Goal: Task Accomplishment & Management: Manage account settings

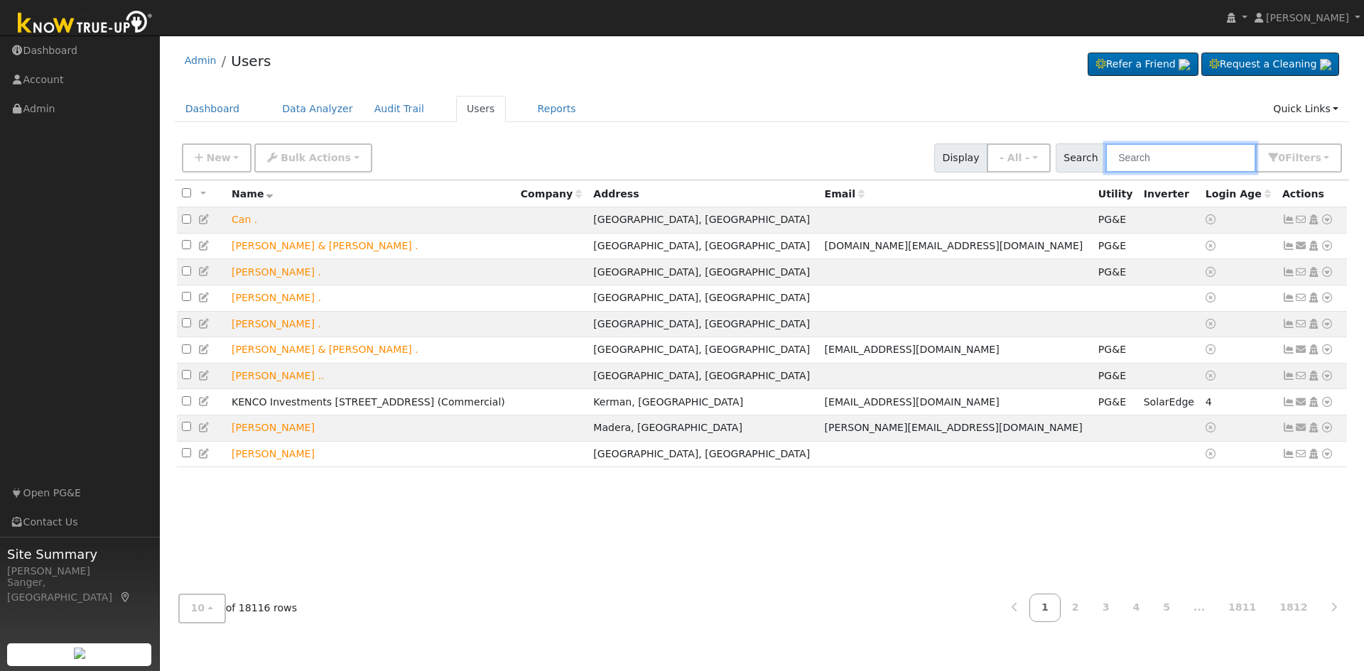
click at [1205, 159] on input "text" at bounding box center [1181, 158] width 151 height 29
paste input "[PERSON_NAME]"
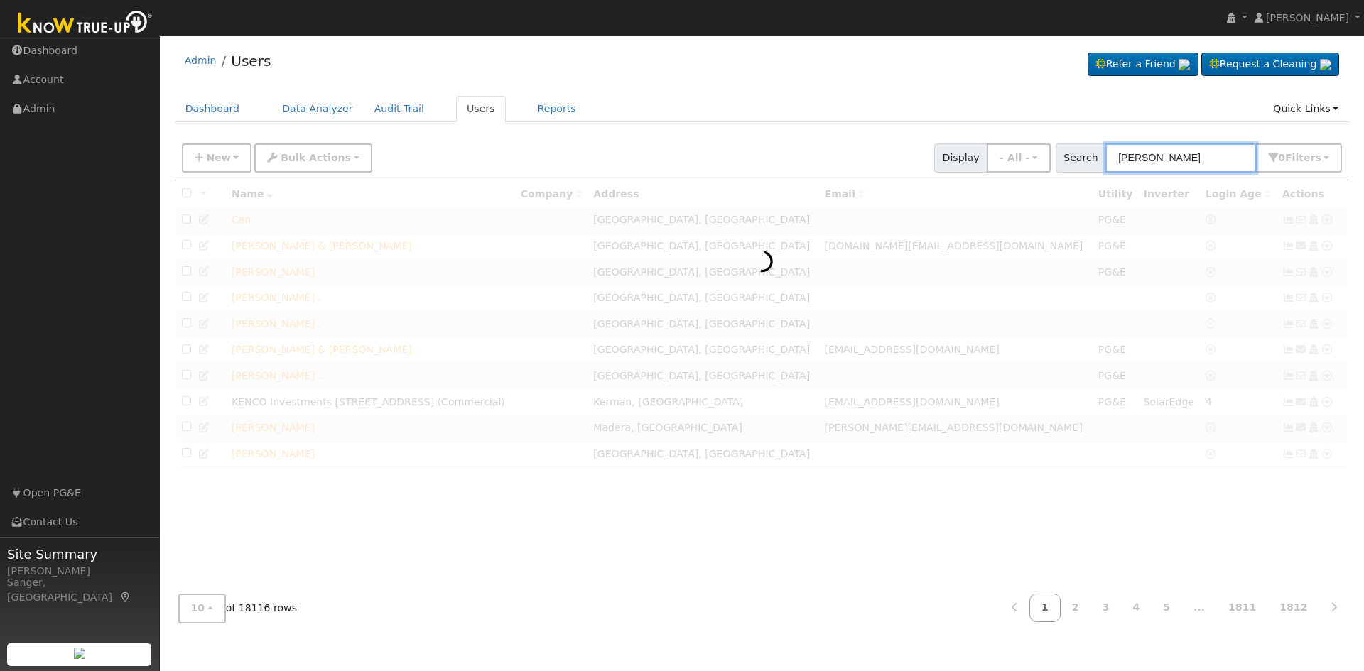
type input "[PERSON_NAME]"
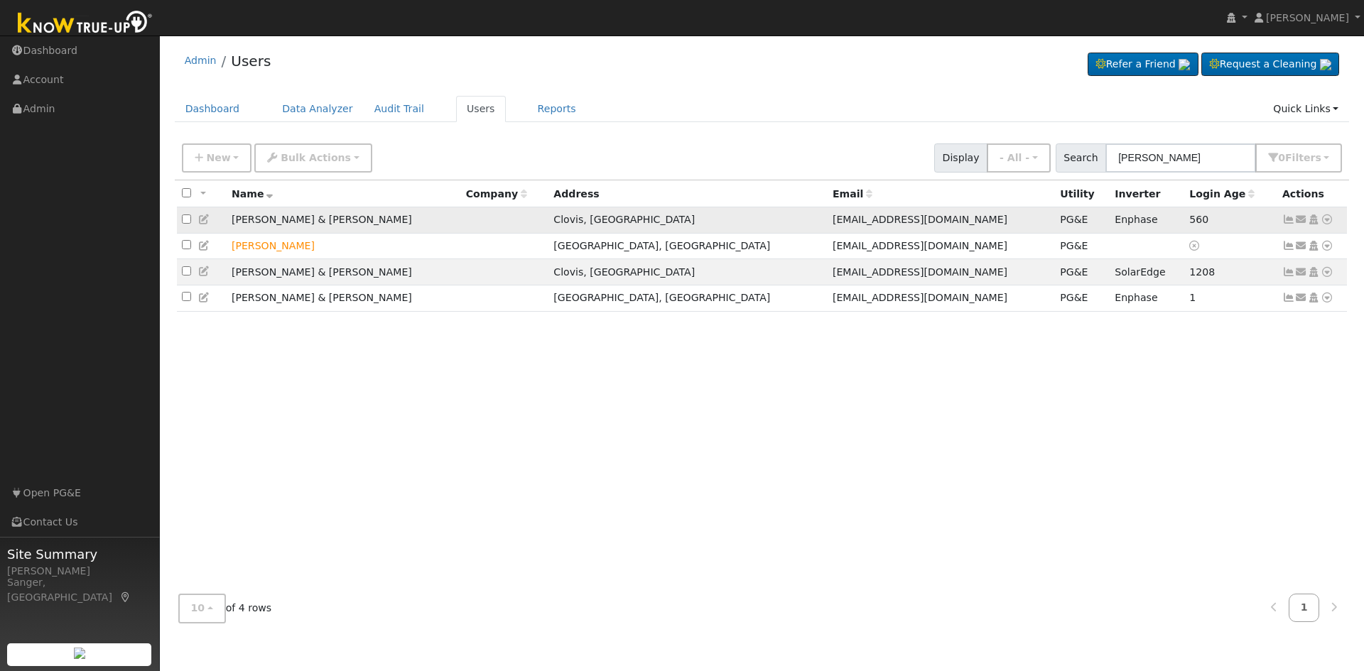
click at [1289, 223] on icon at bounding box center [1288, 220] width 13 height 10
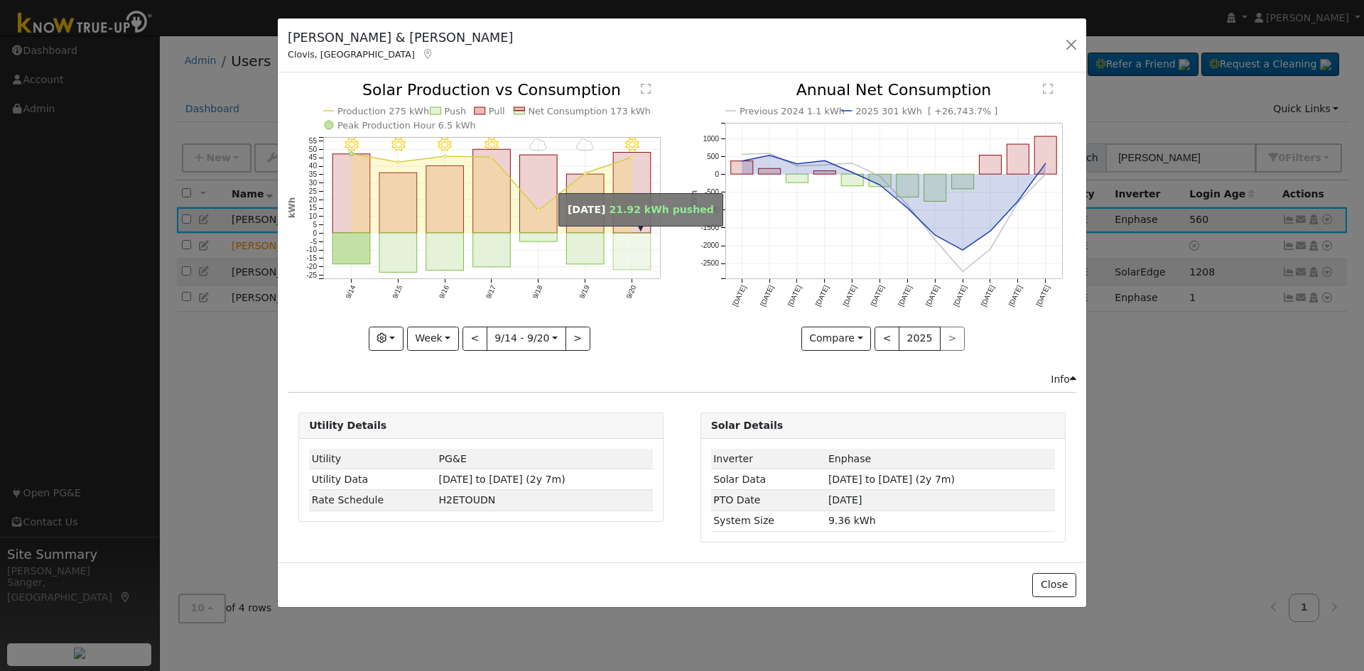
click at [624, 237] on rect "onclick=""" at bounding box center [633, 252] width 38 height 37
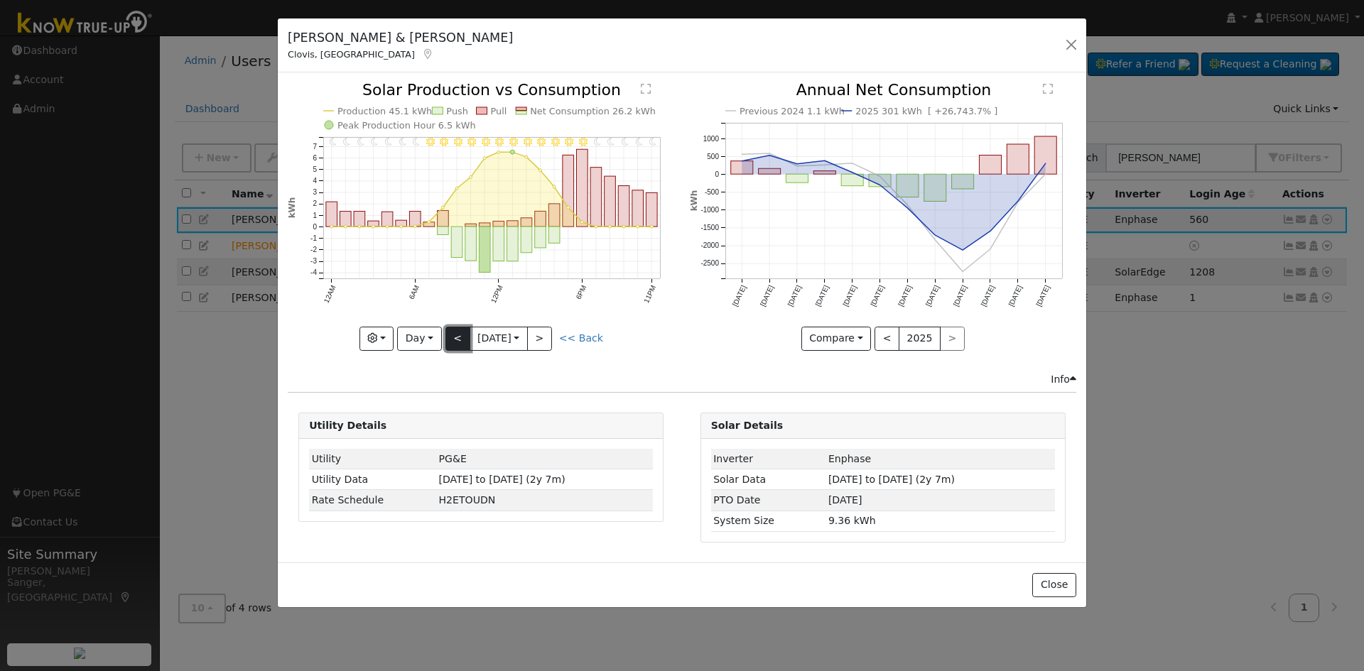
click at [455, 332] on button "<" at bounding box center [457, 339] width 25 height 24
type input "[DATE]"
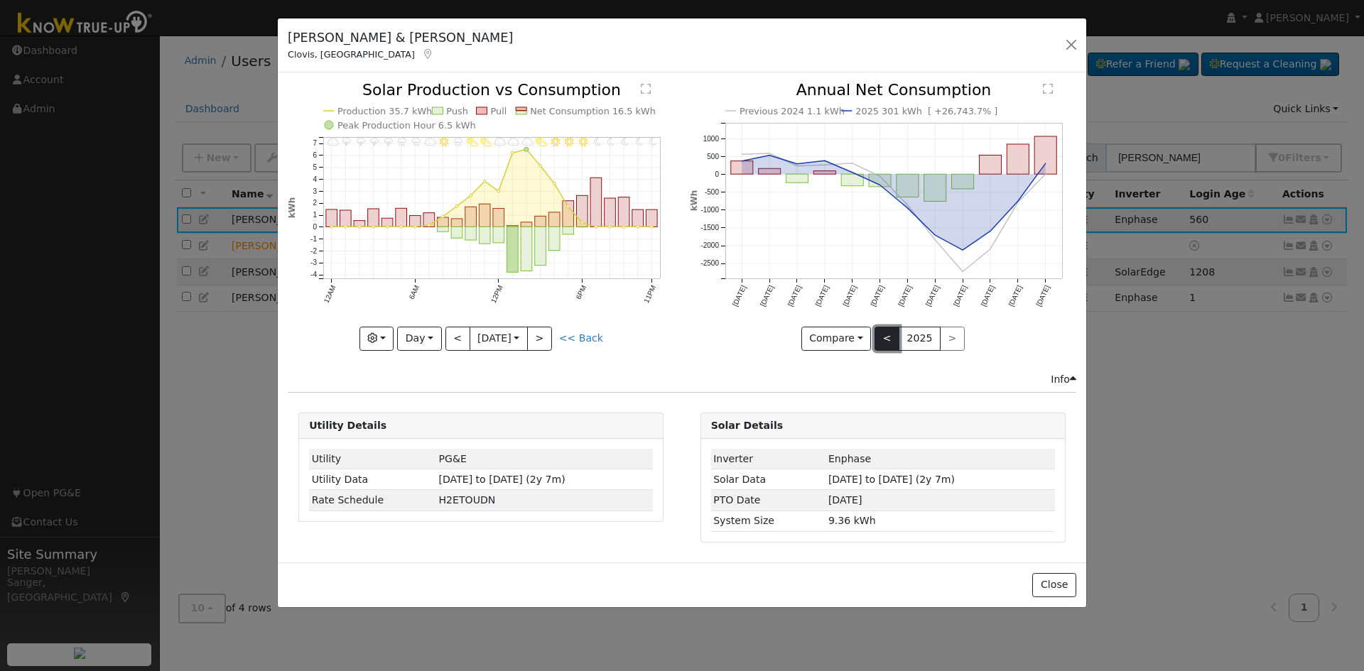
click at [884, 335] on button "<" at bounding box center [887, 339] width 25 height 24
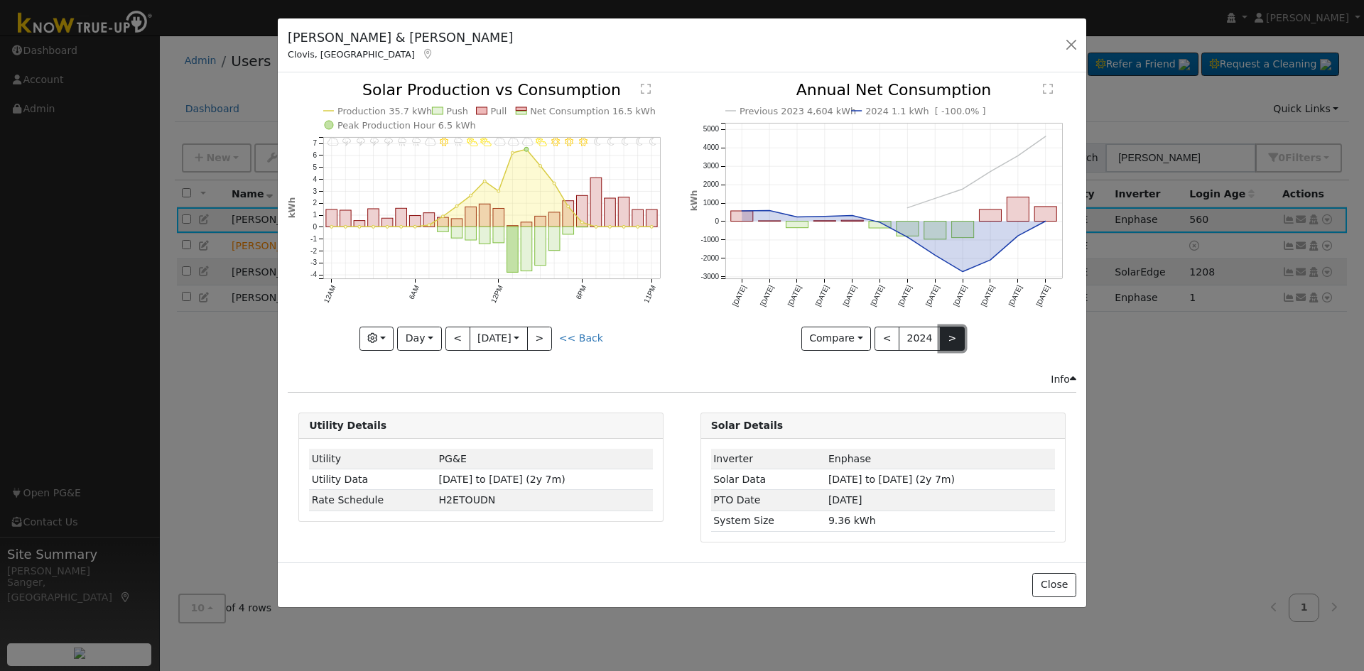
click at [945, 335] on button ">" at bounding box center [952, 339] width 25 height 24
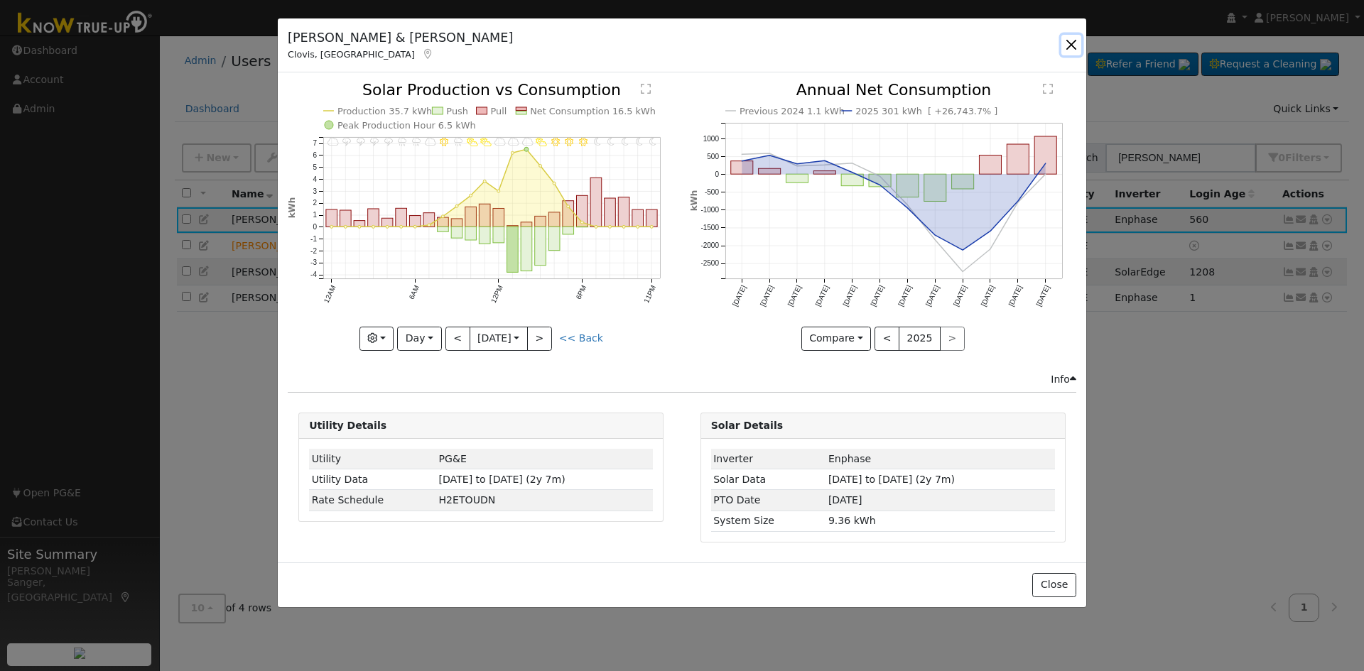
drag, startPoint x: 1066, startPoint y: 43, endPoint x: 932, endPoint y: 142, distance: 166.7
click at [1066, 43] on button "button" at bounding box center [1071, 45] width 20 height 20
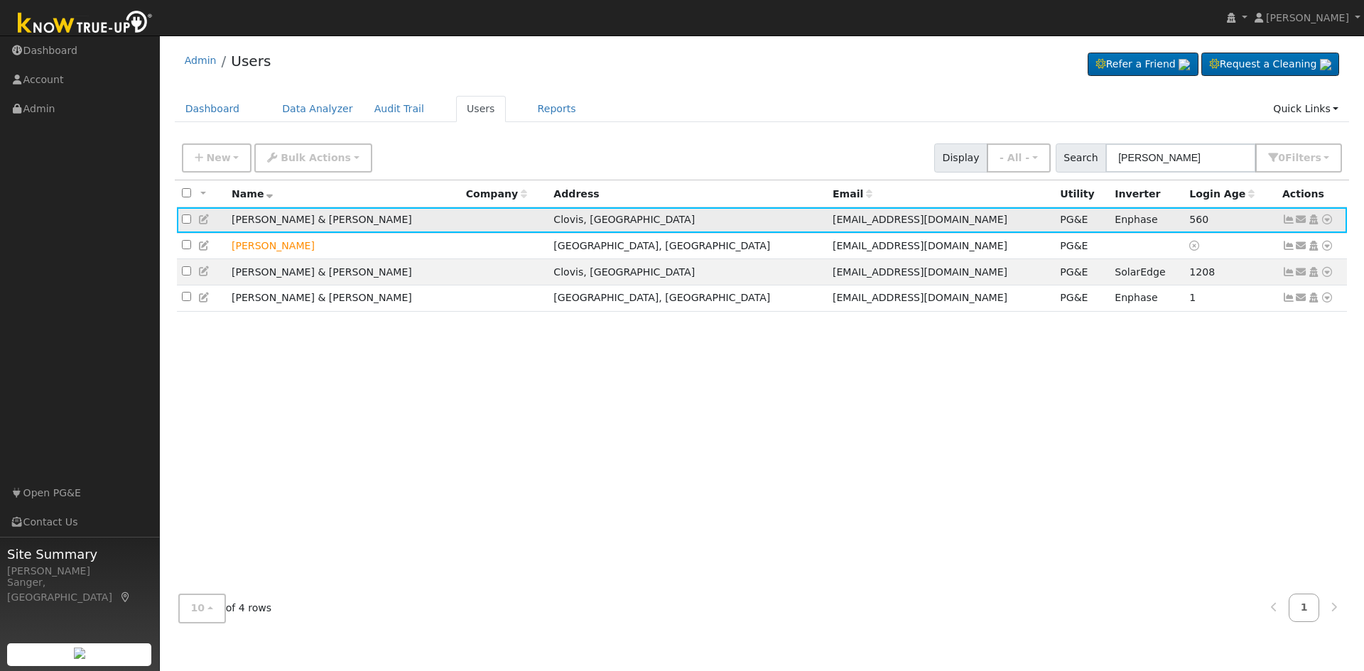
click at [204, 220] on icon at bounding box center [204, 220] width 13 height 10
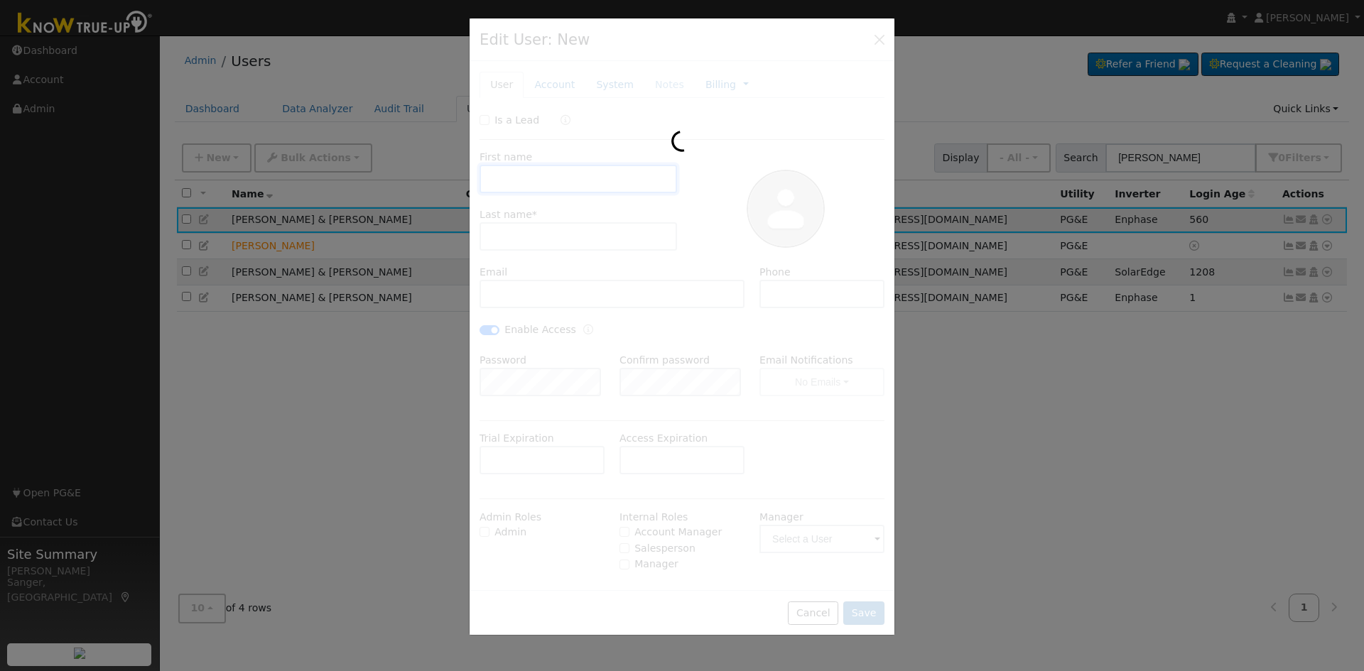
type input "[PERSON_NAME] & [PERSON_NAME]"
type input "[PERSON_NAME]"
type input "[EMAIL_ADDRESS][DOMAIN_NAME]"
type input "[PHONE_NUMBER]"
checkbox input "true"
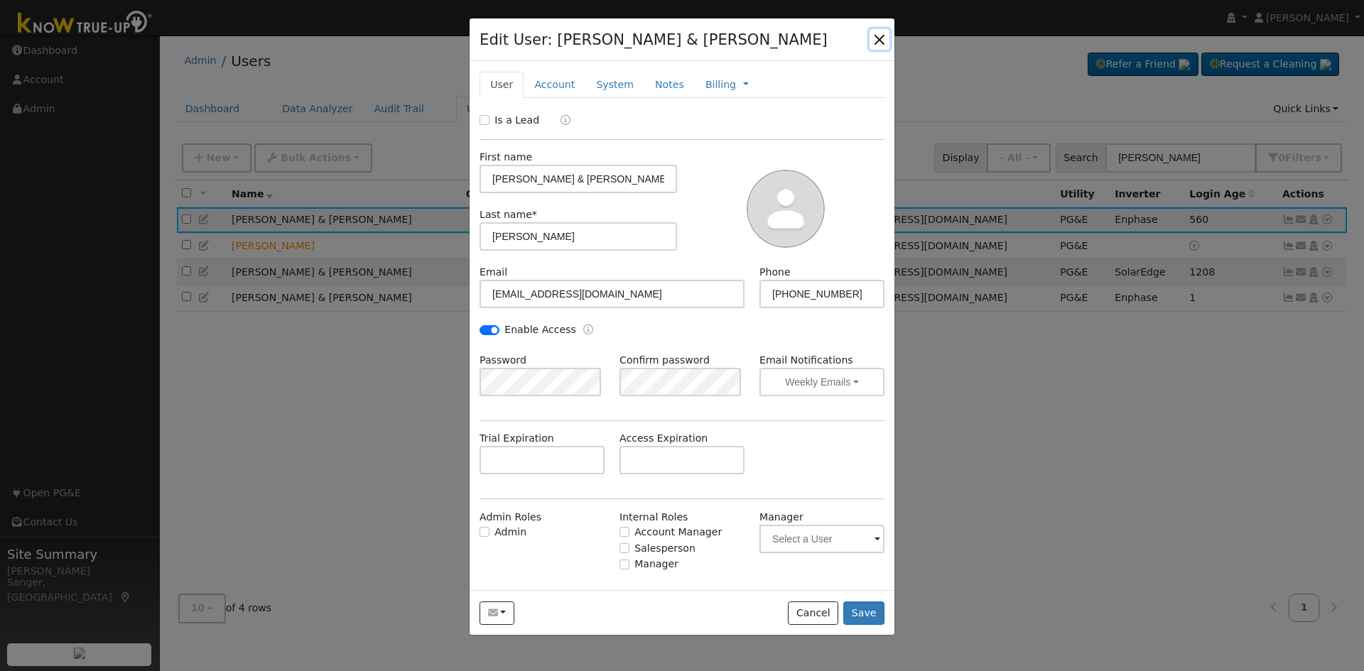
click at [876, 38] on button "button" at bounding box center [880, 39] width 20 height 20
